Goal: Task Accomplishment & Management: Use online tool/utility

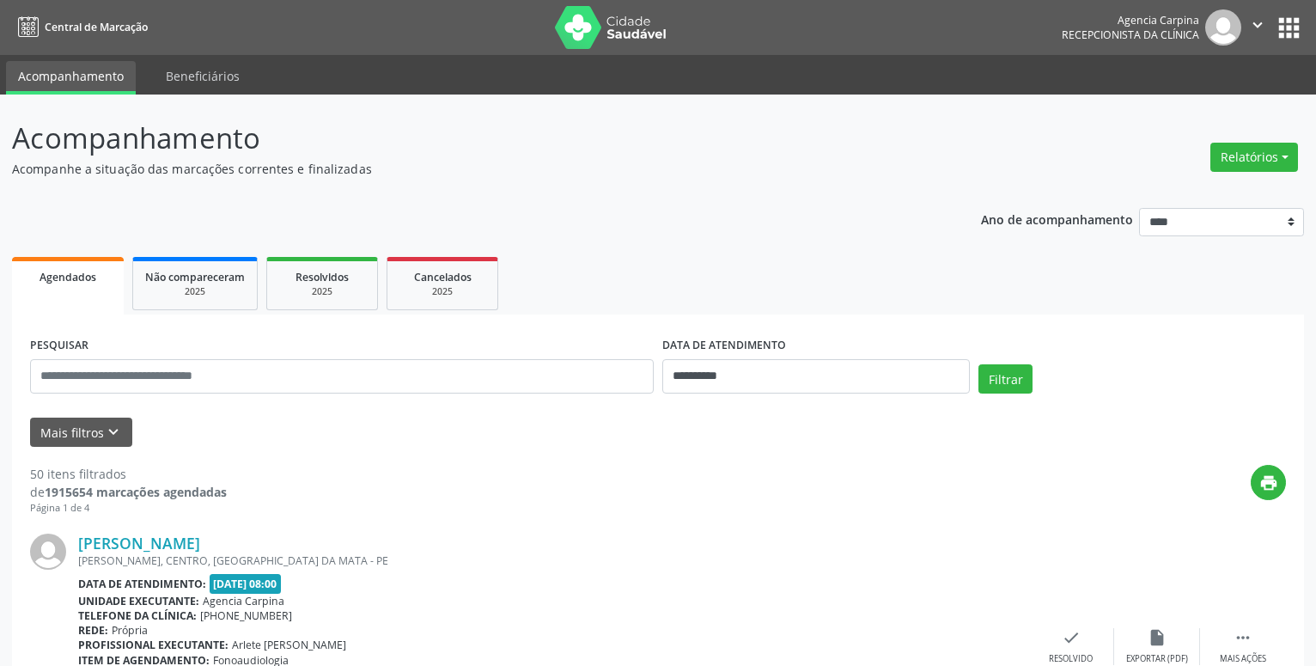
click at [1277, 153] on button "Relatórios" at bounding box center [1254, 157] width 88 height 29
click at [1205, 196] on link "Agendamentos" at bounding box center [1206, 194] width 185 height 24
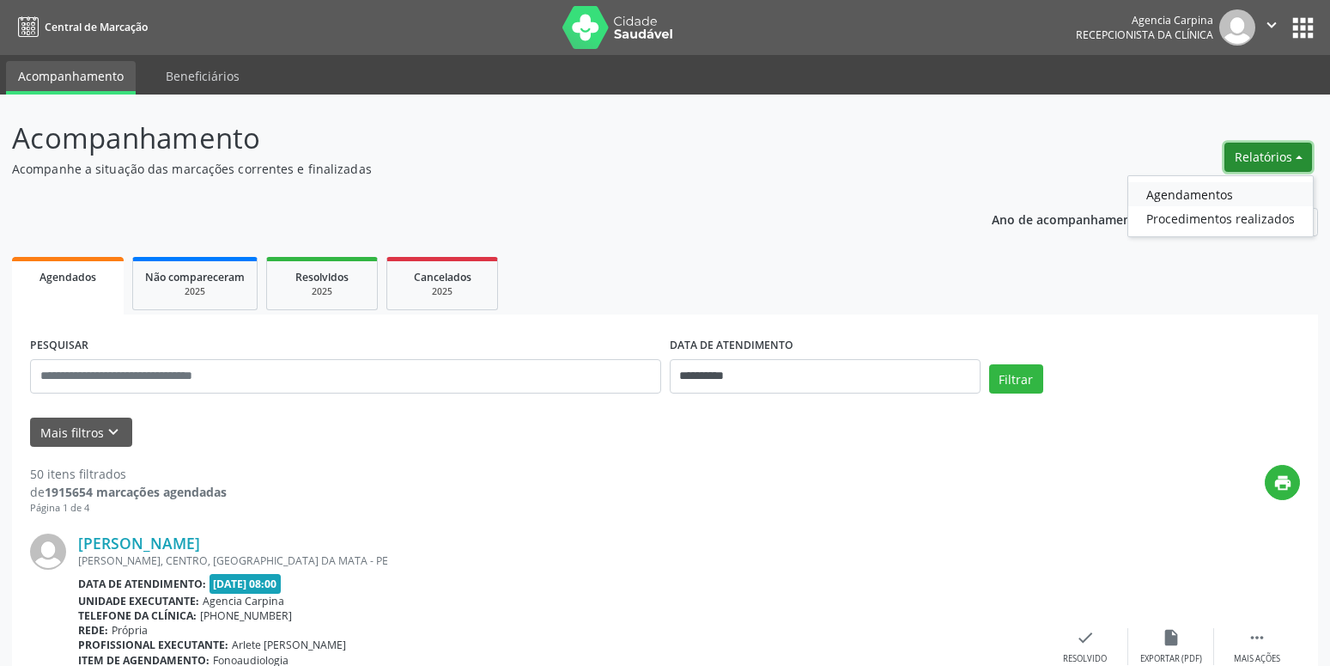
select select "*"
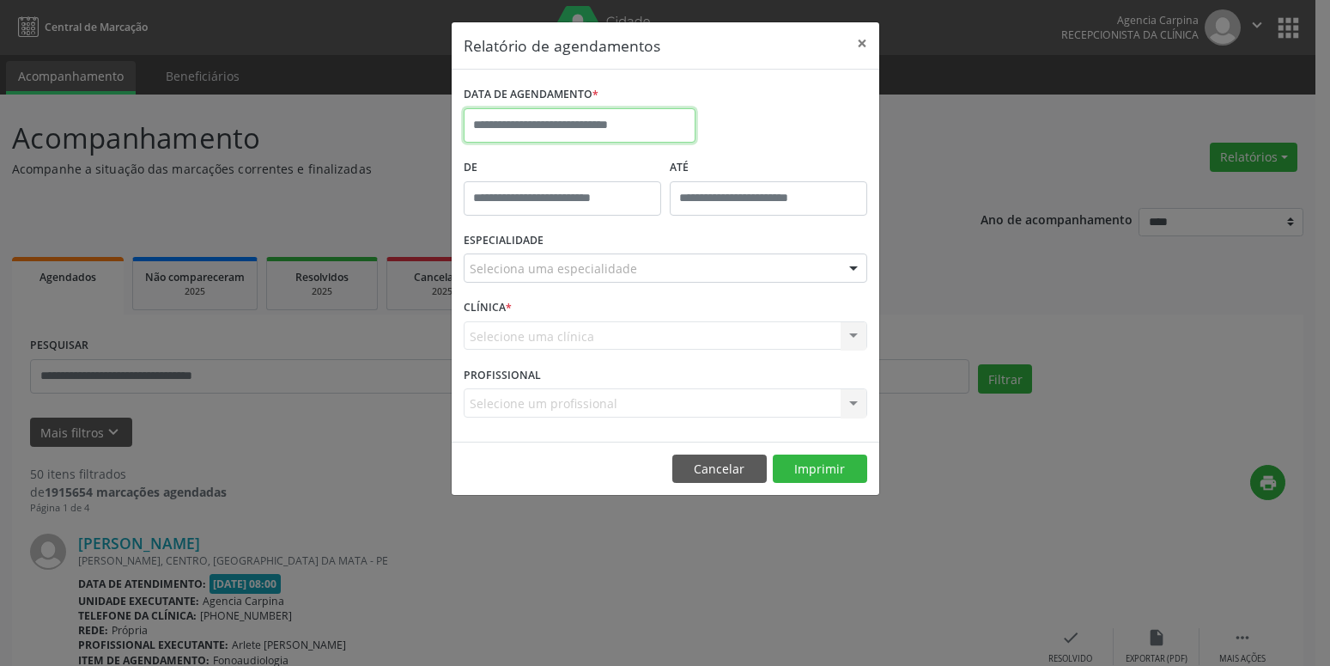
click at [535, 119] on input "text" at bounding box center [580, 125] width 232 height 34
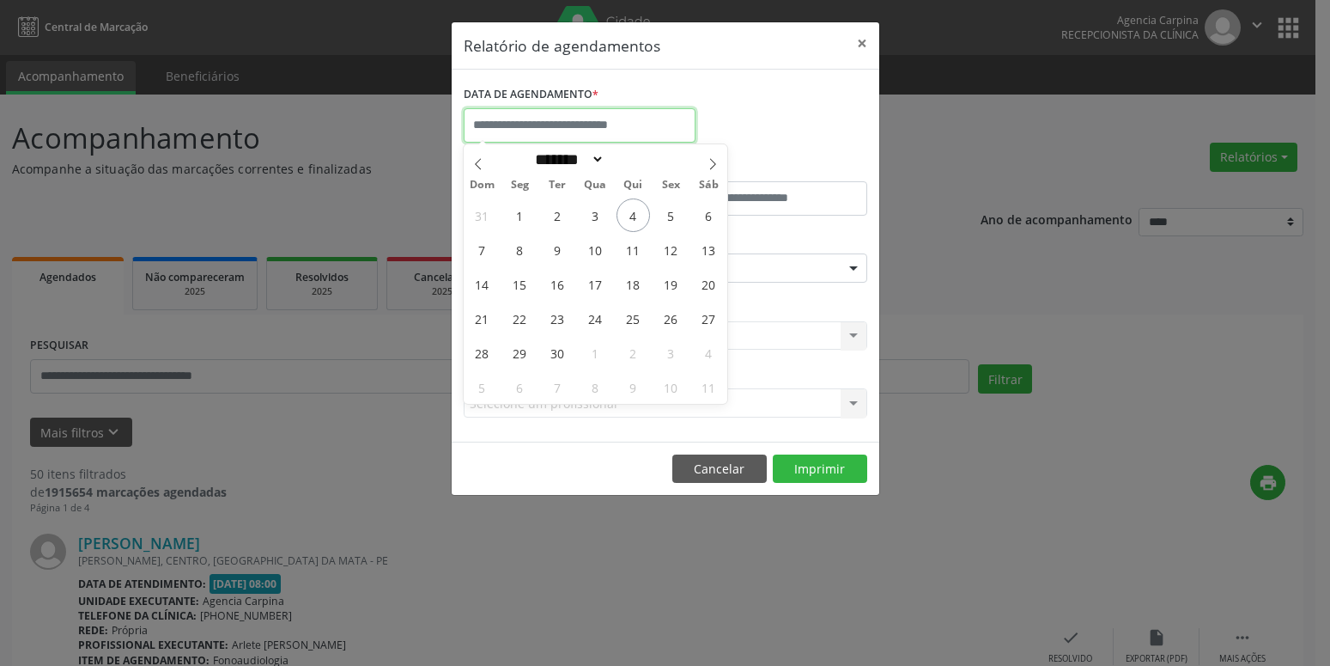
click at [535, 119] on input "text" at bounding box center [580, 125] width 232 height 34
click at [514, 256] on span "8" at bounding box center [519, 249] width 33 height 33
type input "**********"
click at [514, 256] on span "8" at bounding box center [519, 249] width 33 height 33
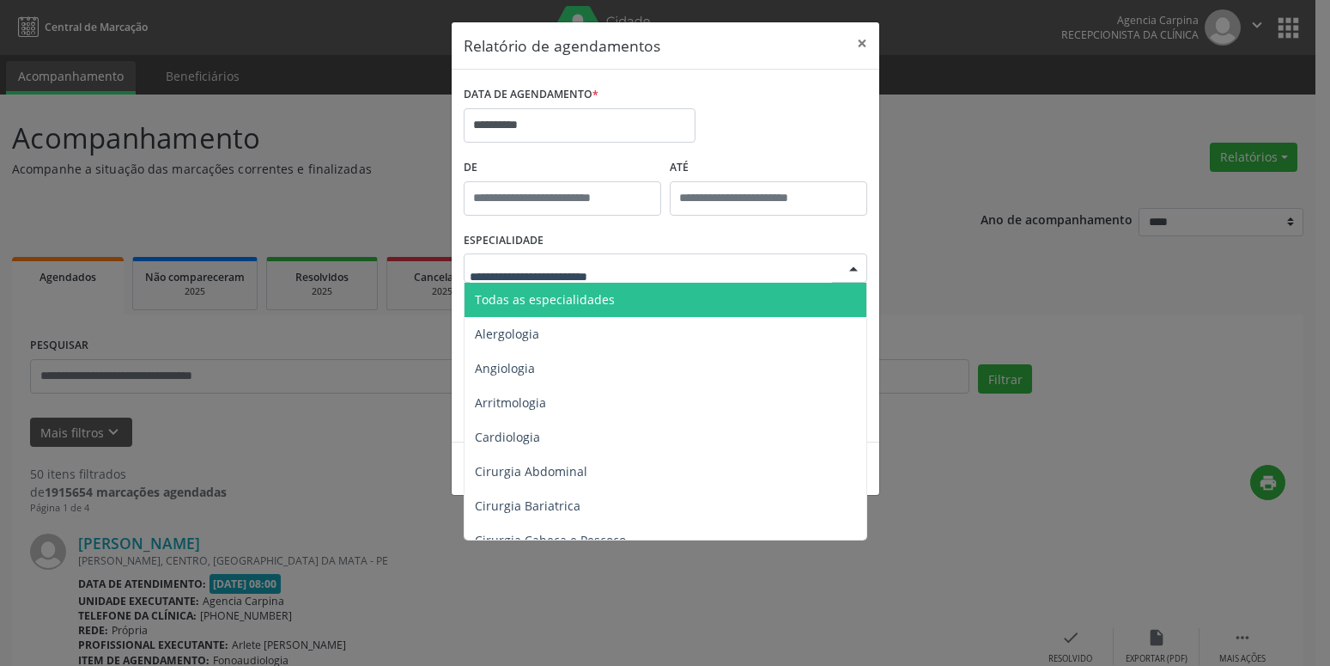
click at [850, 263] on div at bounding box center [854, 268] width 26 height 29
click at [696, 311] on span "Todas as especialidades" at bounding box center [667, 300] width 405 height 34
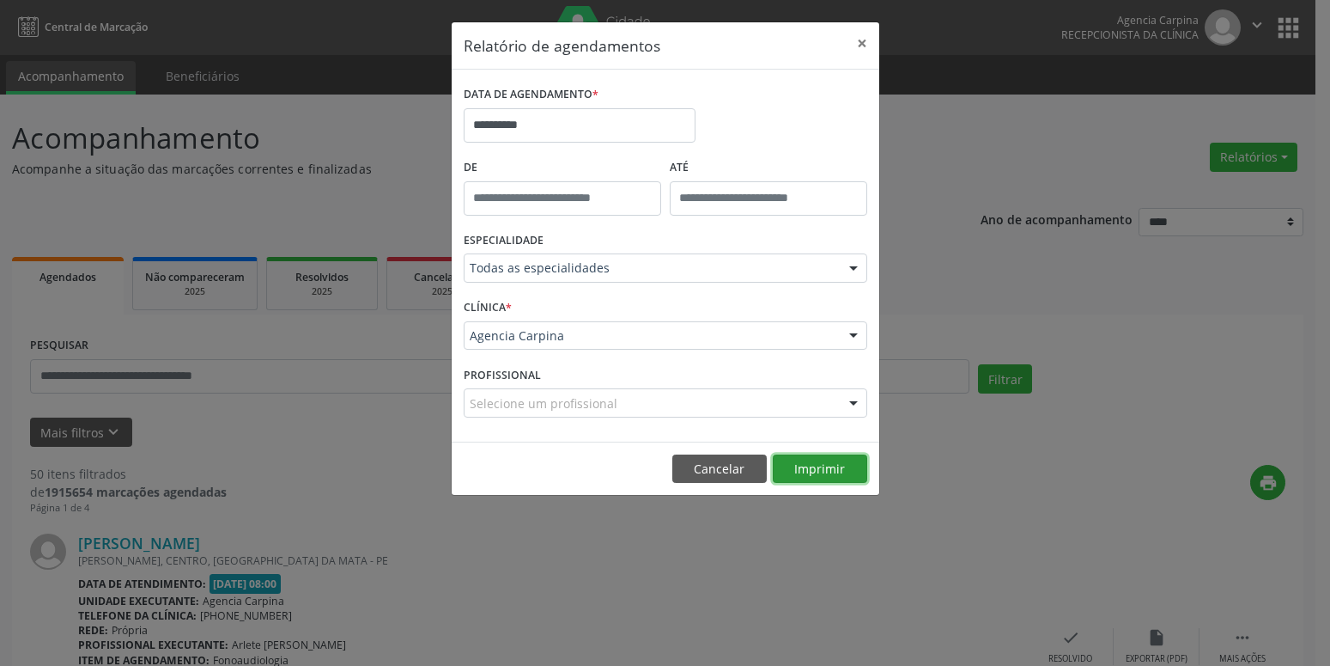
click at [806, 475] on button "Imprimir" at bounding box center [820, 468] width 94 height 29
